Goal: Task Accomplishment & Management: Use online tool/utility

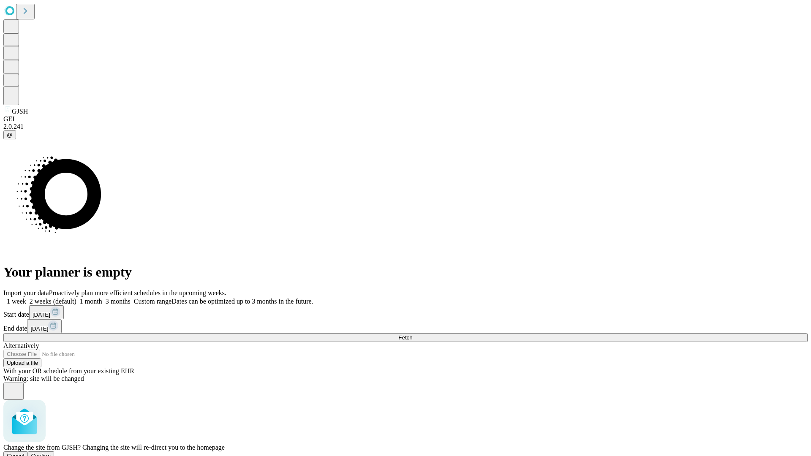
click at [51, 453] on span "Confirm" at bounding box center [41, 456] width 20 height 6
click at [102, 298] on label "1 month" at bounding box center [89, 301] width 26 height 7
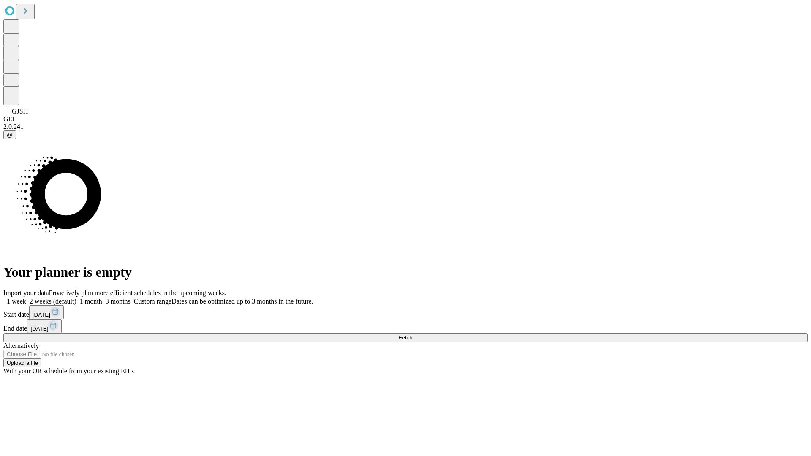
click at [412, 334] on span "Fetch" at bounding box center [405, 337] width 14 height 6
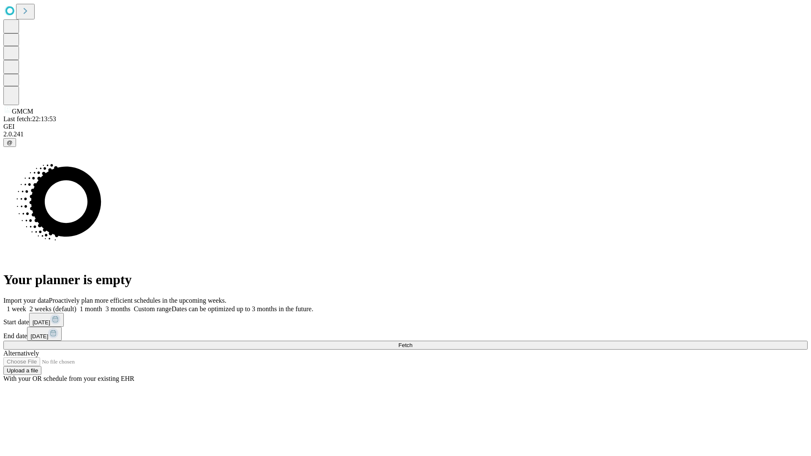
click at [102, 305] on label "1 month" at bounding box center [89, 308] width 26 height 7
click at [412, 342] on span "Fetch" at bounding box center [405, 345] width 14 height 6
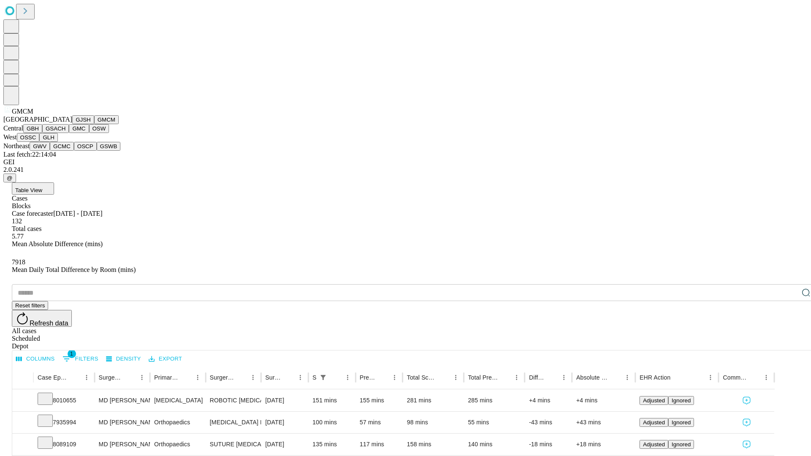
click at [42, 133] on button "GBH" at bounding box center [32, 128] width 19 height 9
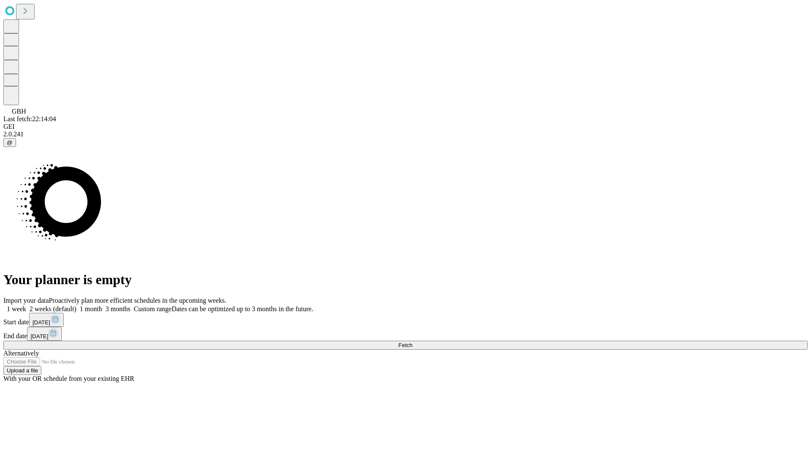
click at [102, 305] on label "1 month" at bounding box center [89, 308] width 26 height 7
click at [412, 342] on span "Fetch" at bounding box center [405, 345] width 14 height 6
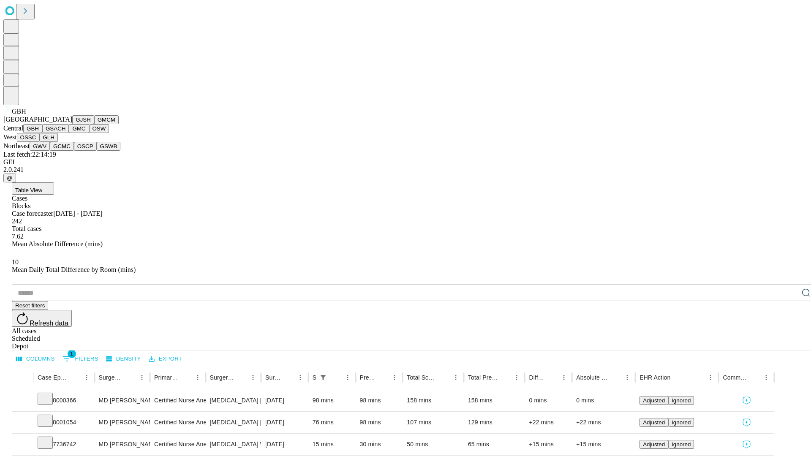
click at [65, 133] on button "GSACH" at bounding box center [55, 128] width 27 height 9
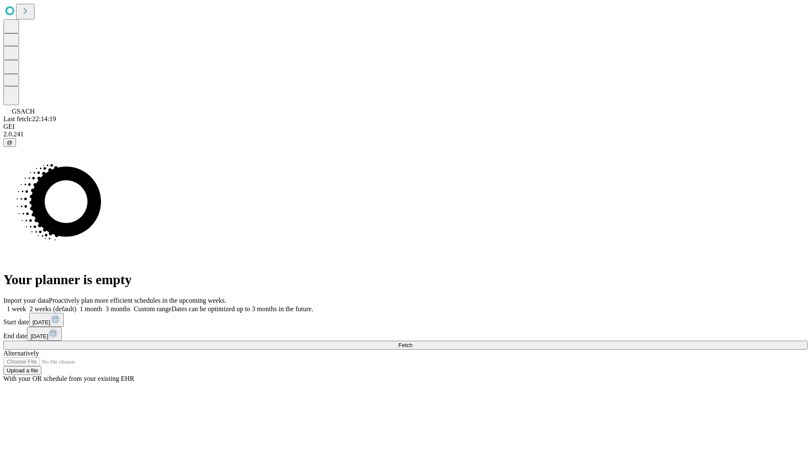
click at [102, 305] on label "1 month" at bounding box center [89, 308] width 26 height 7
click at [412, 342] on span "Fetch" at bounding box center [405, 345] width 14 height 6
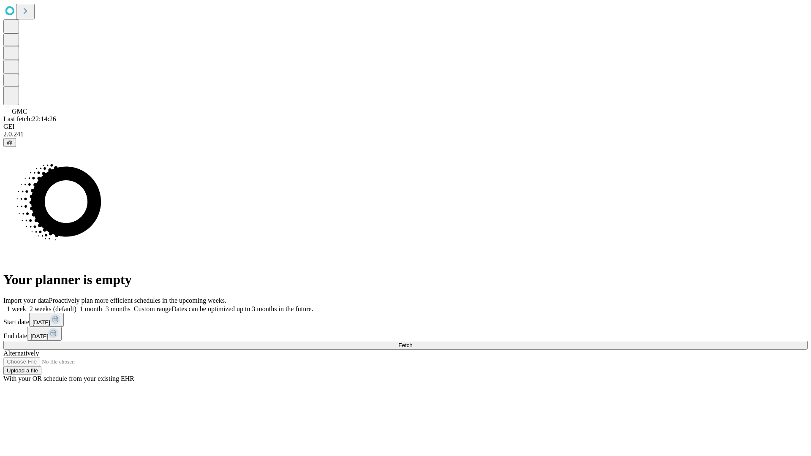
click at [102, 305] on label "1 month" at bounding box center [89, 308] width 26 height 7
click at [412, 342] on span "Fetch" at bounding box center [405, 345] width 14 height 6
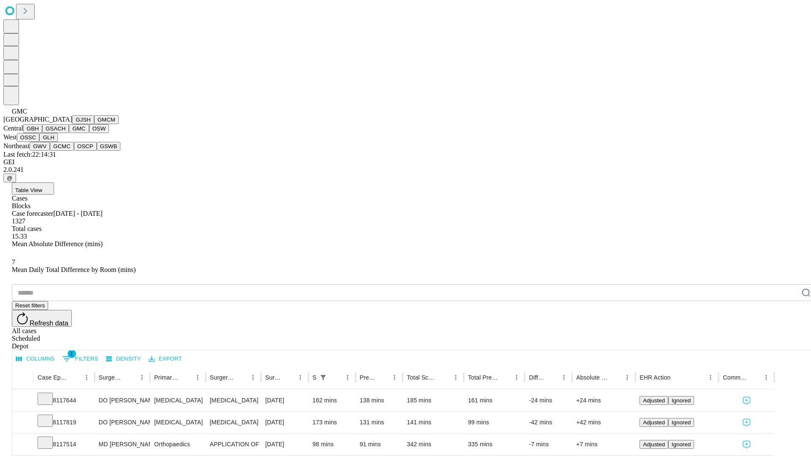
click at [89, 133] on button "OSW" at bounding box center [99, 128] width 20 height 9
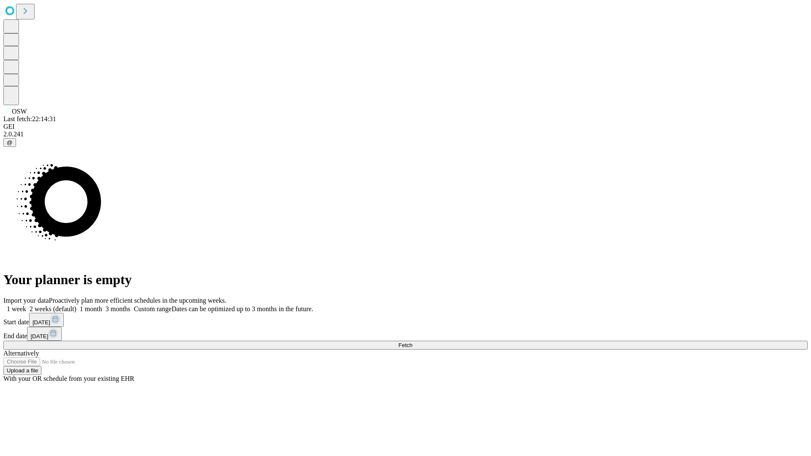
click at [102, 305] on label "1 month" at bounding box center [89, 308] width 26 height 7
click at [412, 342] on span "Fetch" at bounding box center [405, 345] width 14 height 6
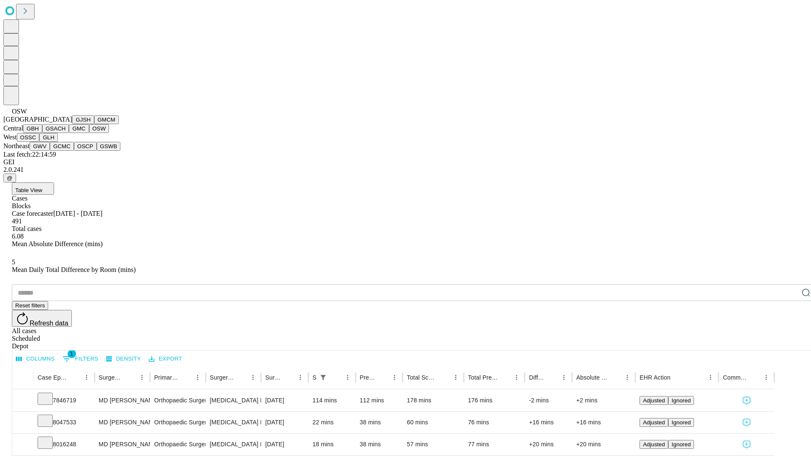
click at [40, 142] on button "OSSC" at bounding box center [28, 137] width 23 height 9
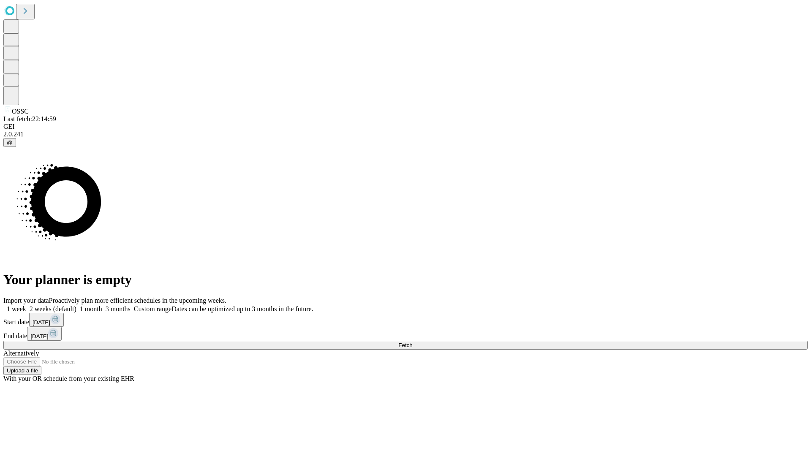
click at [102, 305] on label "1 month" at bounding box center [89, 308] width 26 height 7
click at [412, 342] on span "Fetch" at bounding box center [405, 345] width 14 height 6
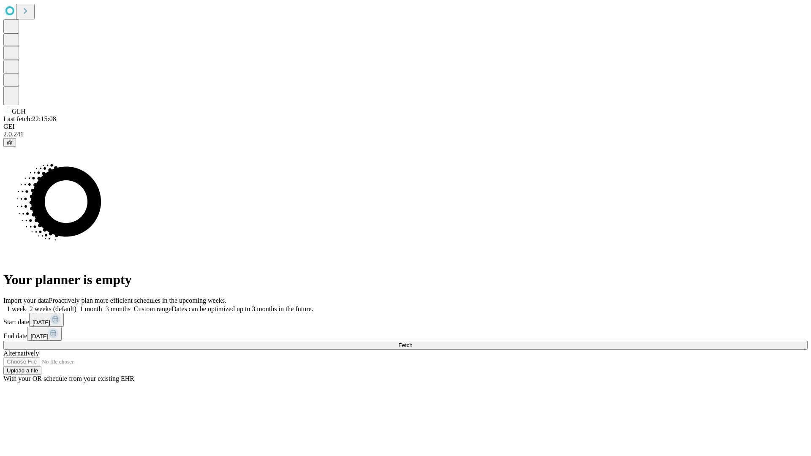
click at [102, 305] on label "1 month" at bounding box center [89, 308] width 26 height 7
click at [412, 342] on span "Fetch" at bounding box center [405, 345] width 14 height 6
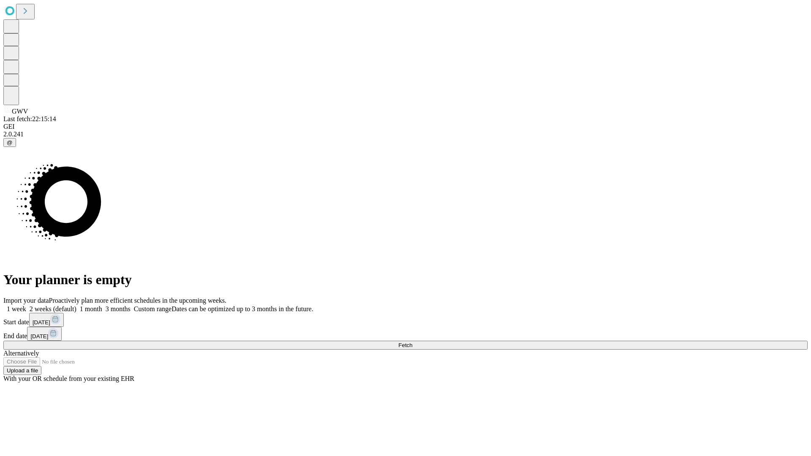
click at [102, 305] on label "1 month" at bounding box center [89, 308] width 26 height 7
click at [412, 342] on span "Fetch" at bounding box center [405, 345] width 14 height 6
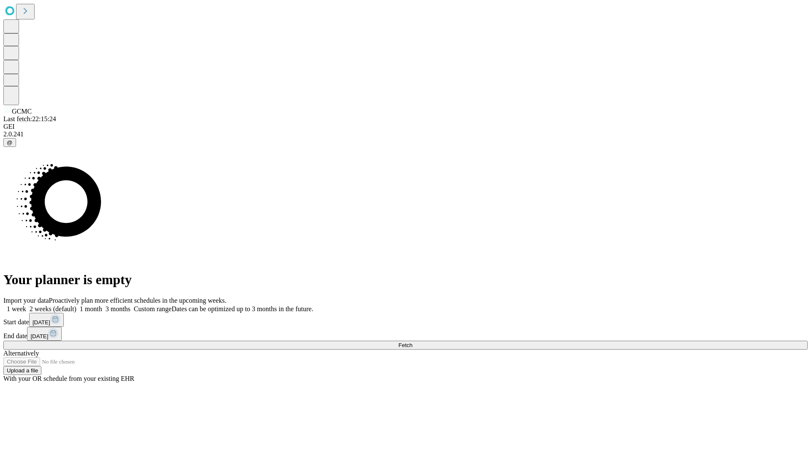
click at [412, 342] on span "Fetch" at bounding box center [405, 345] width 14 height 6
